Goal: Information Seeking & Learning: Understand process/instructions

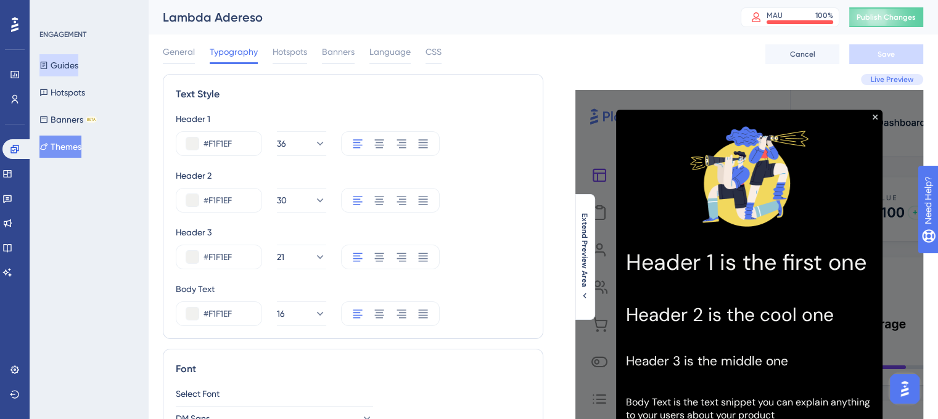
click at [63, 66] on button "Guides" at bounding box center [58, 65] width 39 height 22
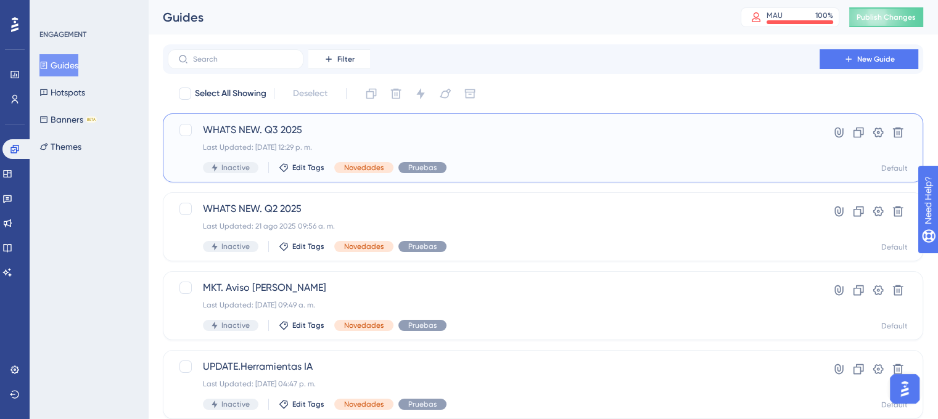
click at [358, 133] on span "WHATS NEW. Q3 2025" at bounding box center [493, 130] width 581 height 15
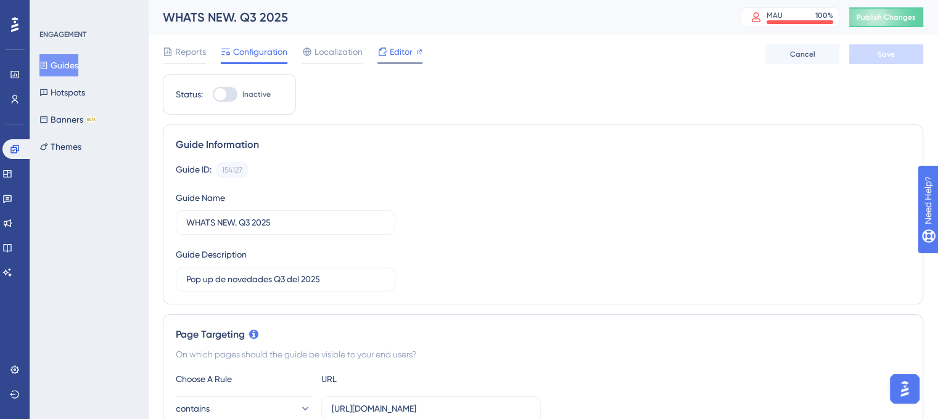
click at [391, 49] on span "Editor" at bounding box center [401, 51] width 23 height 15
